Goal: Navigation & Orientation: Understand site structure

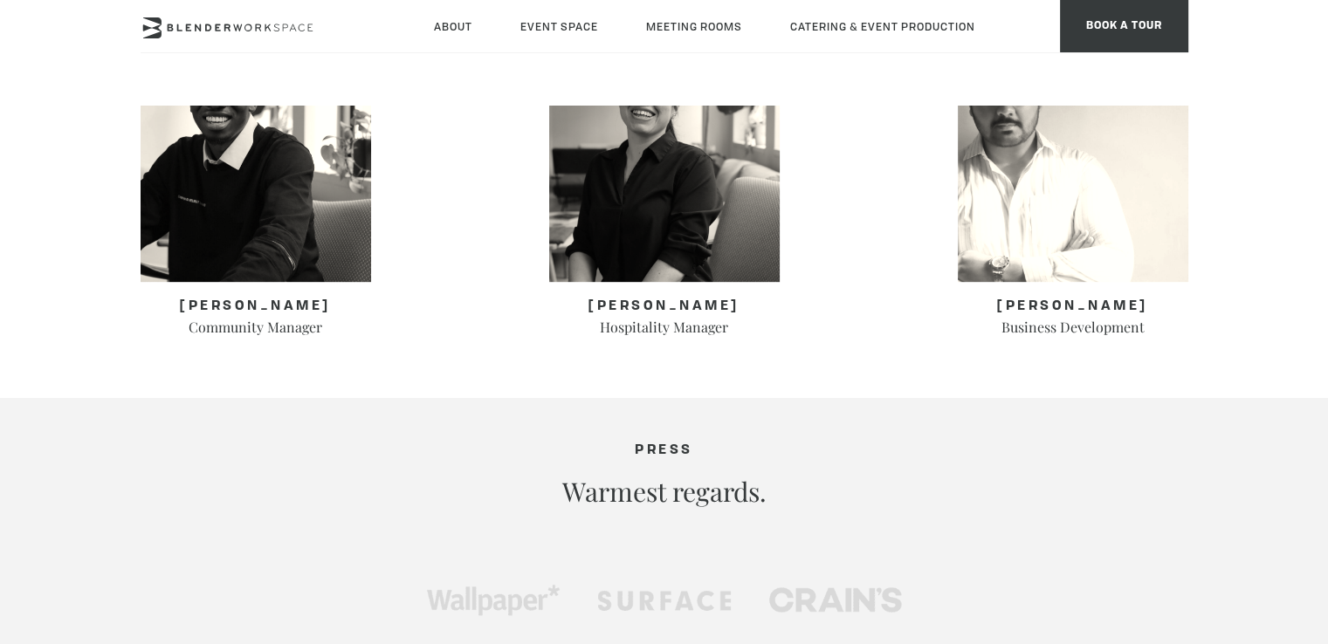
scroll to position [699, 0]
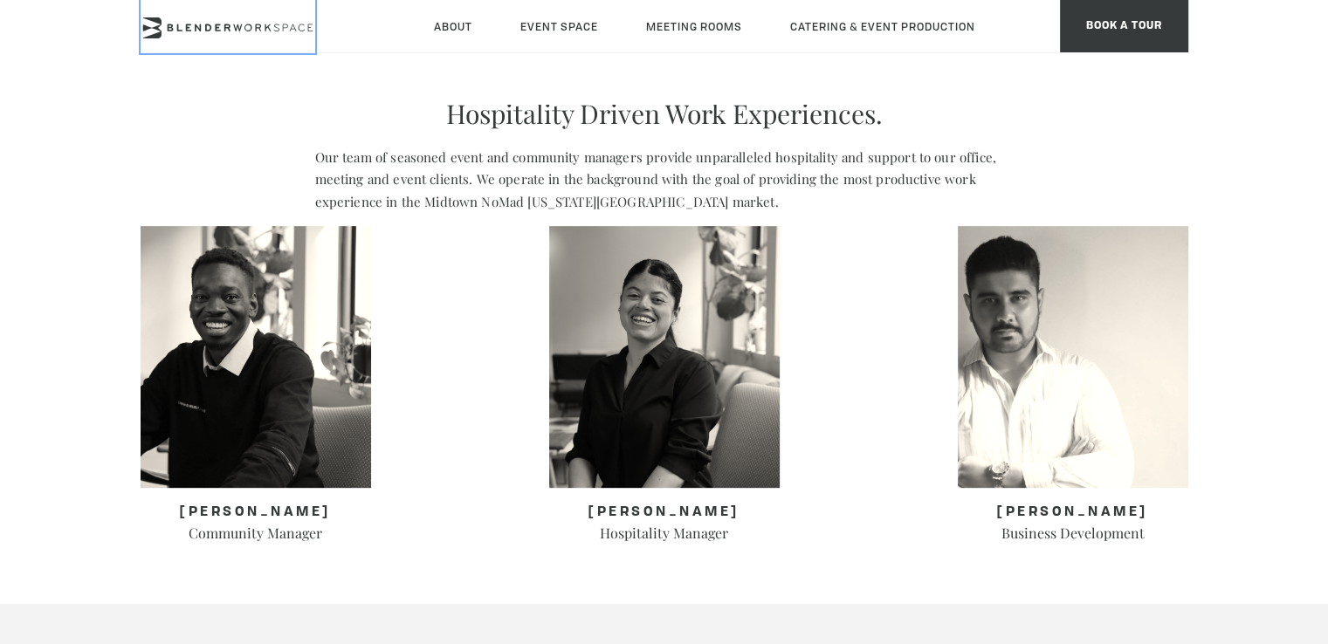
click at [300, 31] on icon at bounding box center [301, 28] width 7 height 8
